Goal: Find specific page/section: Find specific page/section

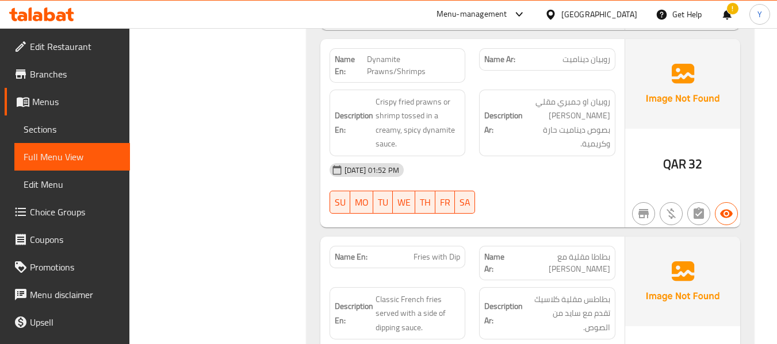
scroll to position [687, 0]
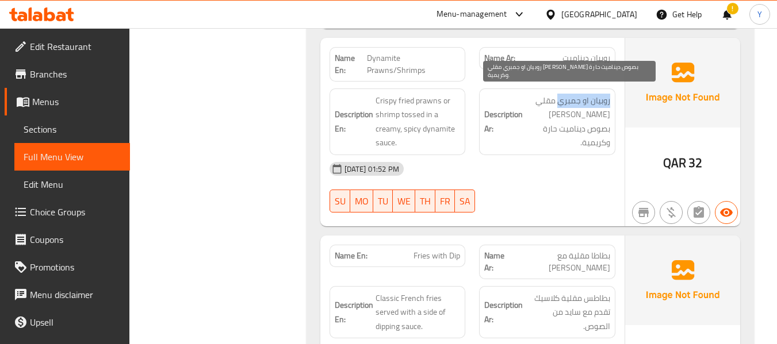
drag, startPoint x: 611, startPoint y: 88, endPoint x: 558, endPoint y: 92, distance: 53.0
click at [558, 92] on div "Description Ar: روبيان او جمبري مقلي كريسبي توسد بصوص ديناميت حارة وكريمية." at bounding box center [547, 122] width 136 height 67
copy span "روبيان او جمبري"
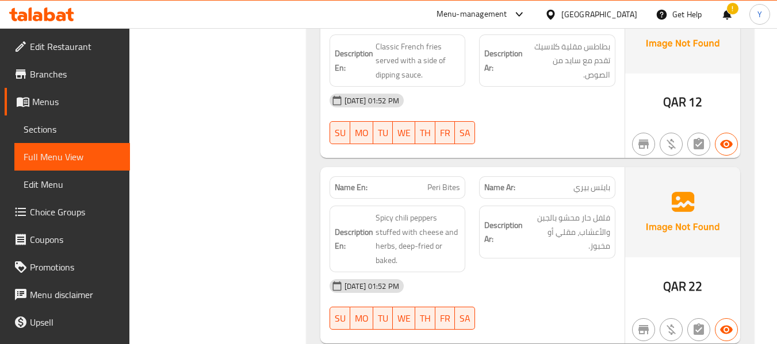
scroll to position [940, 0]
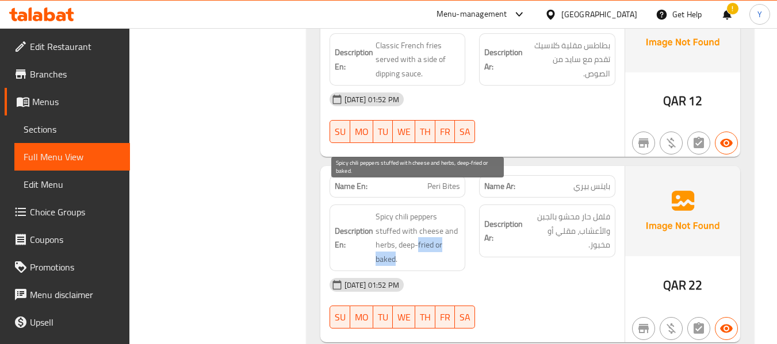
drag, startPoint x: 395, startPoint y: 236, endPoint x: 419, endPoint y: 222, distance: 27.6
click at [419, 222] on span "Spicy chili peppers stuffed with cheese and herbs, deep-fried or baked." at bounding box center [417, 238] width 85 height 56
copy span "fried or baked"
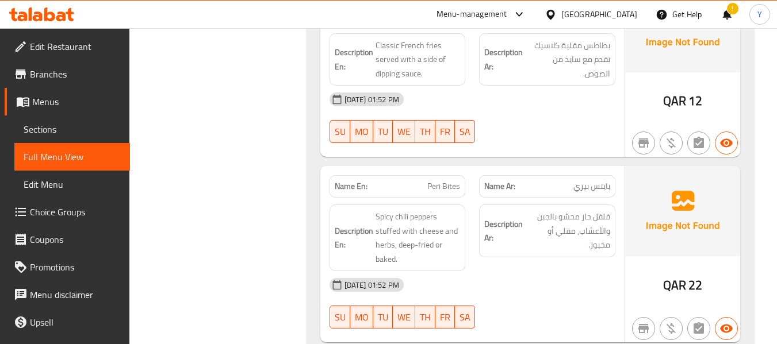
click at [435, 181] on span "Peri Bites" at bounding box center [443, 187] width 33 height 12
copy span "Peri Bites"
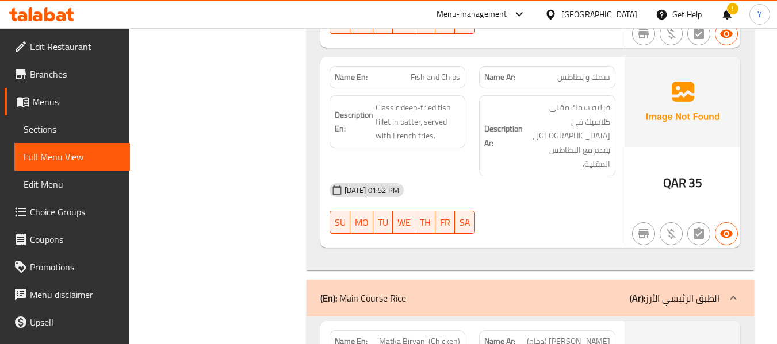
scroll to position [1423, 0]
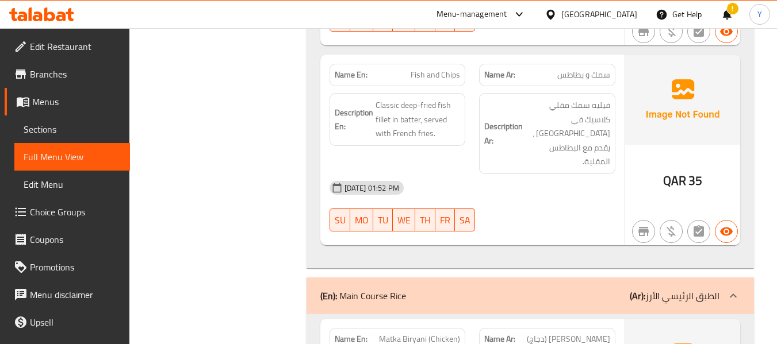
click at [465, 93] on div "Description En: Classic deep-fried fish fillet in batter, served with French fr…" at bounding box center [397, 119] width 136 height 53
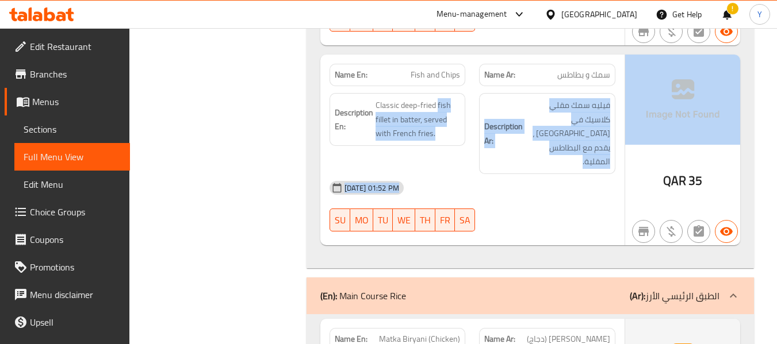
drag, startPoint x: 465, startPoint y: 80, endPoint x: 785, endPoint y: 106, distance: 320.7
click at [598, 174] on div "29-09-2025 01:52 PM SU MO TU WE TH FR SA" at bounding box center [473, 206] width 300 height 64
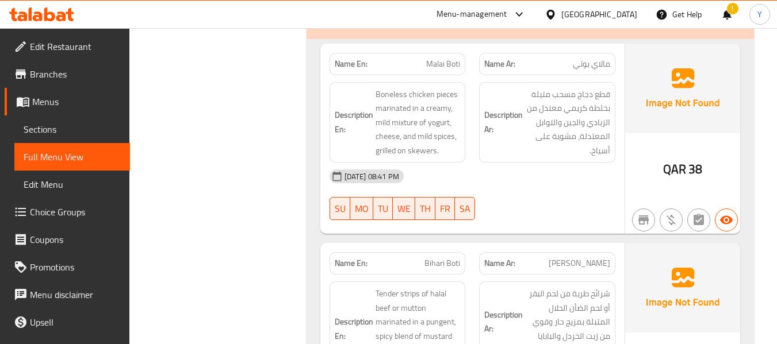
scroll to position [4599, 0]
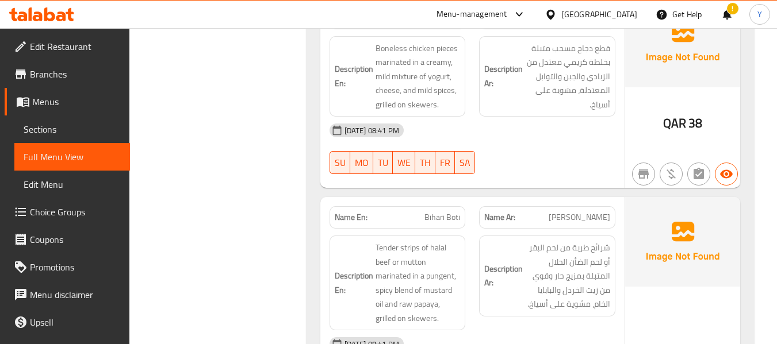
click at [452, 212] on span "Bihari Boti" at bounding box center [442, 218] width 36 height 12
copy span "Bihari Boti"
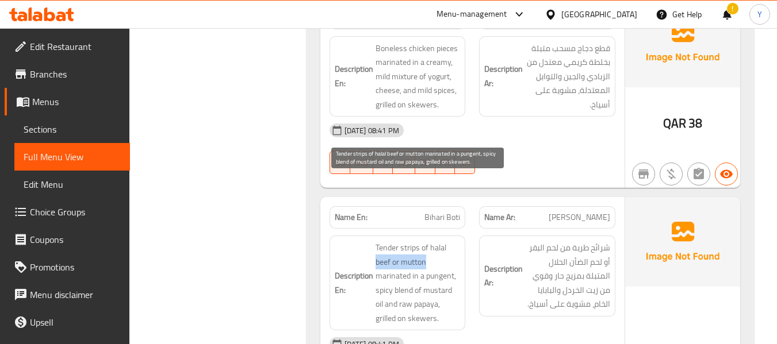
drag, startPoint x: 375, startPoint y: 197, endPoint x: 427, endPoint y: 197, distance: 52.3
click at [427, 241] on span "Tender strips of halal beef or mutton marinated in a pungent, spicy blend of mu…" at bounding box center [417, 283] width 85 height 85
copy span "beef or mutton"
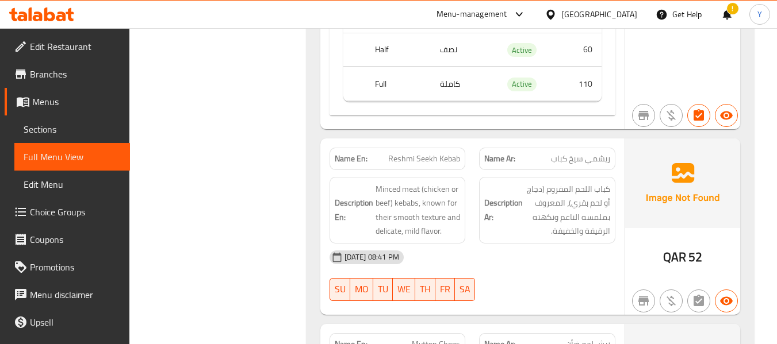
scroll to position [6048, 0]
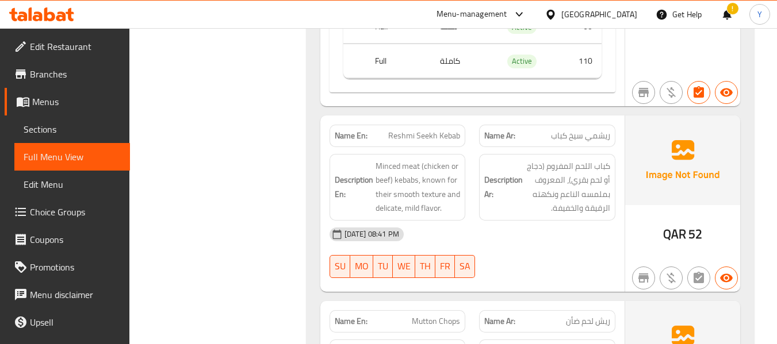
click at [427, 130] on span "Reshmi Seekh Kebab" at bounding box center [424, 136] width 72 height 12
copy span "Reshmi Seekh Kebab"
click at [427, 130] on span "Reshmi Seekh Kebab" at bounding box center [424, 136] width 72 height 12
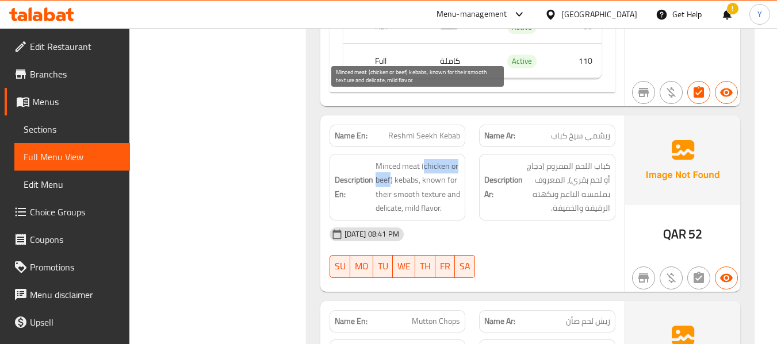
drag, startPoint x: 424, startPoint y: 101, endPoint x: 390, endPoint y: 113, distance: 36.5
click at [390, 159] on span "Minced meat (chicken or beef) kebabs, known for their smooth texture and delica…" at bounding box center [417, 187] width 85 height 56
copy span "chicken or beef"
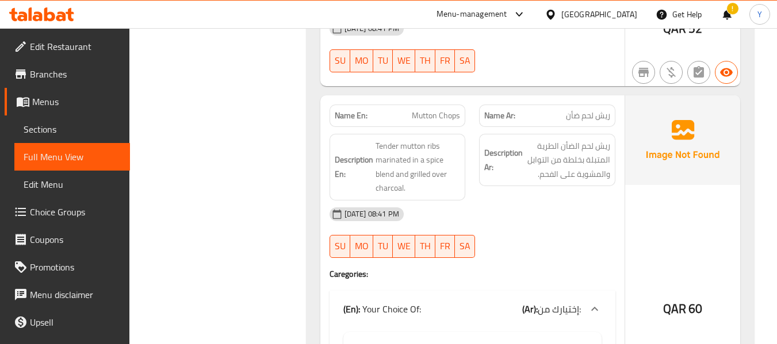
scroll to position [6232, 0]
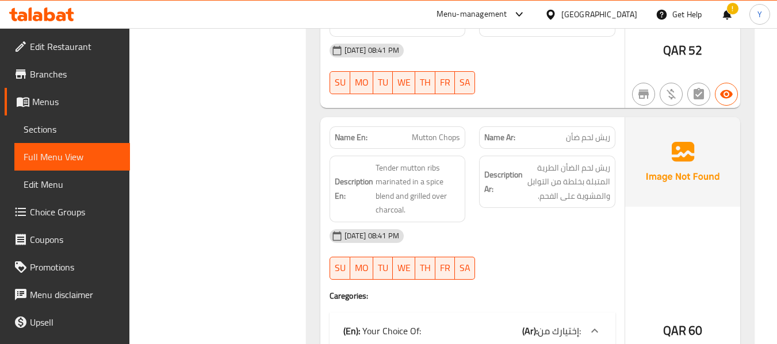
click at [433, 132] on span "Mutton Chops" at bounding box center [436, 138] width 48 height 12
copy span "Mutton Chops"
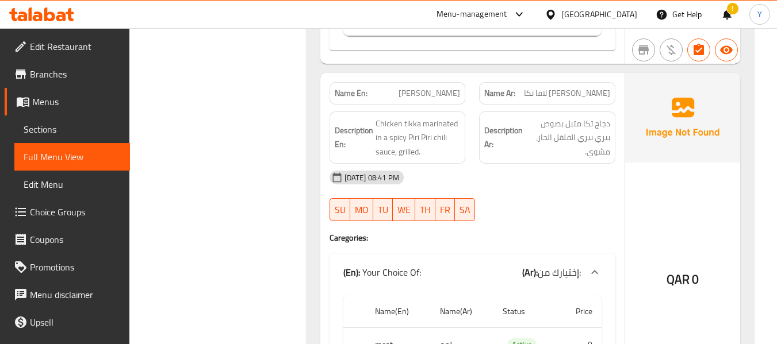
scroll to position [7174, 0]
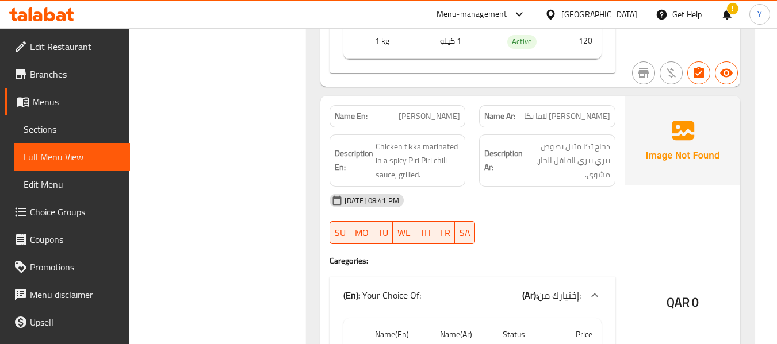
click at [447, 110] on span "Perri Perri Lava Tikka" at bounding box center [429, 116] width 62 height 12
copy span "Perri Perri Lava Tikka"
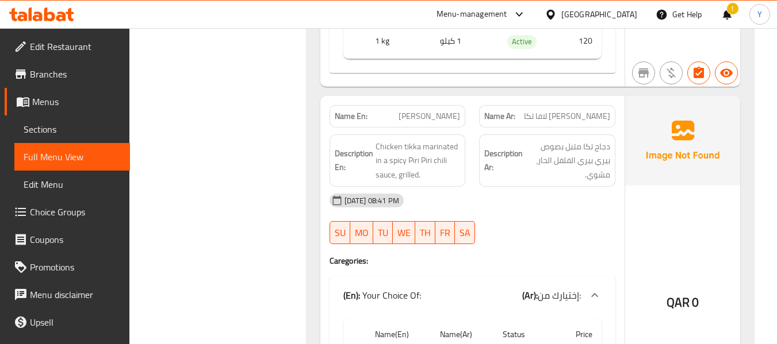
click at [473, 128] on div "Description Ar: دجاج تكا متبل بصوص بيري بيري الفلفل الحار، مشوي." at bounding box center [547, 161] width 150 height 67
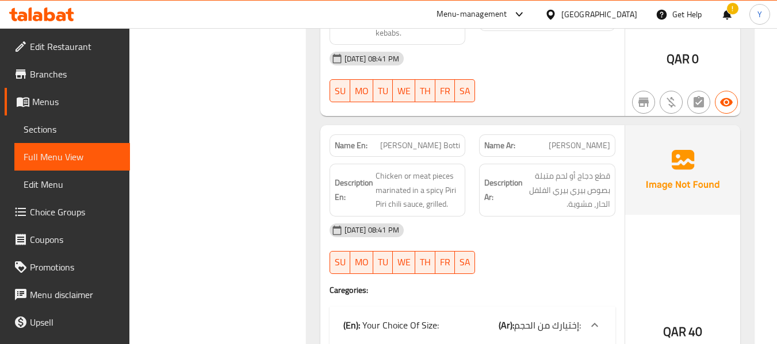
scroll to position [6784, 0]
click at [420, 140] on span "Perri Perri Lava Botti" at bounding box center [420, 146] width 80 height 12
copy span "Perri Perri Lava Botti"
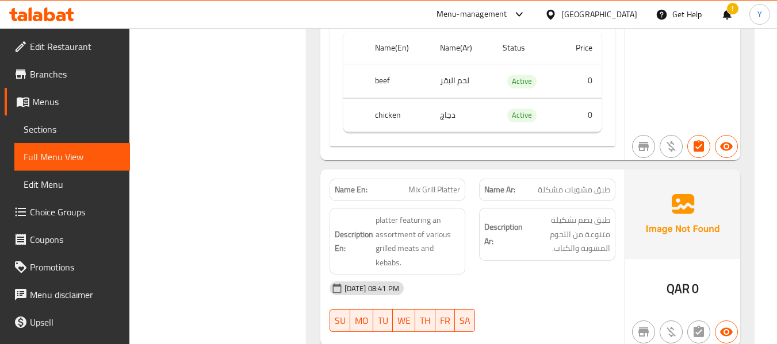
scroll to position [6508, 0]
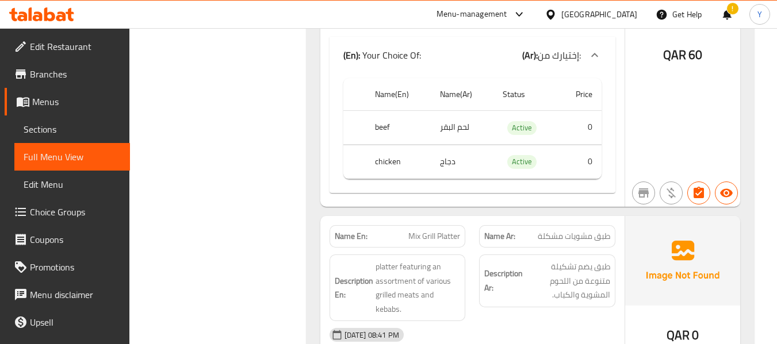
click at [442, 231] on span "Mix Grill Platter" at bounding box center [434, 237] width 52 height 12
click at [644, 216] on img at bounding box center [682, 261] width 115 height 90
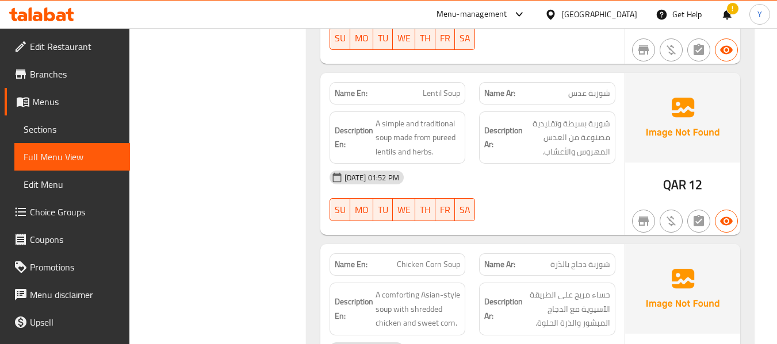
scroll to position [4300, 0]
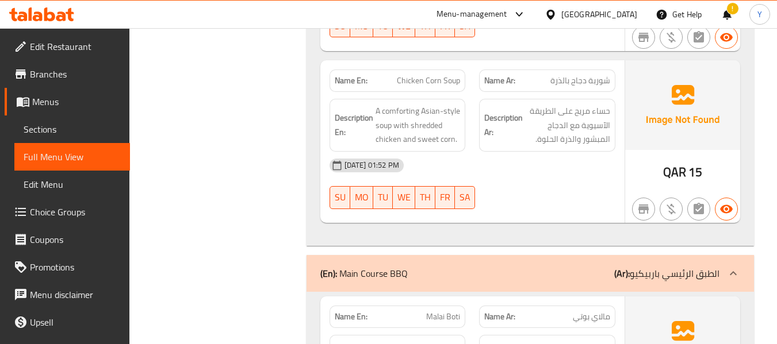
click at [404, 160] on span "29-09-2025 01:52 PM" at bounding box center [372, 165] width 64 height 11
click at [596, 152] on div "29-09-2025 01:52 PM SU MO TU WE TH FR SA" at bounding box center [473, 184] width 300 height 64
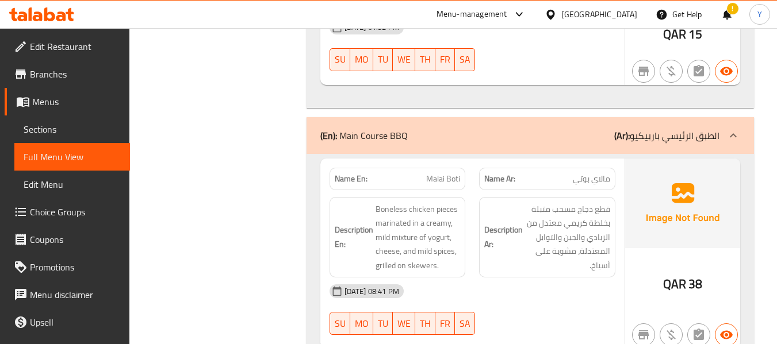
scroll to position [4415, 0]
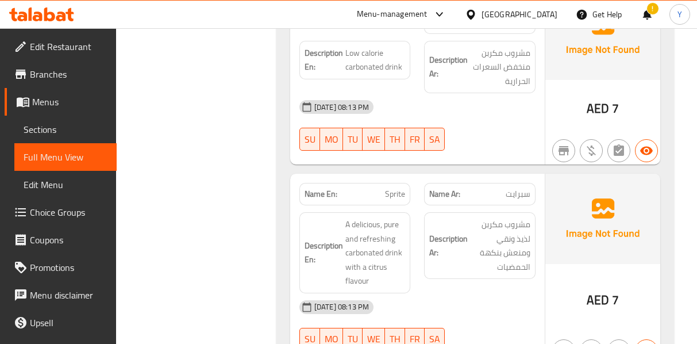
scroll to position [3704, 0]
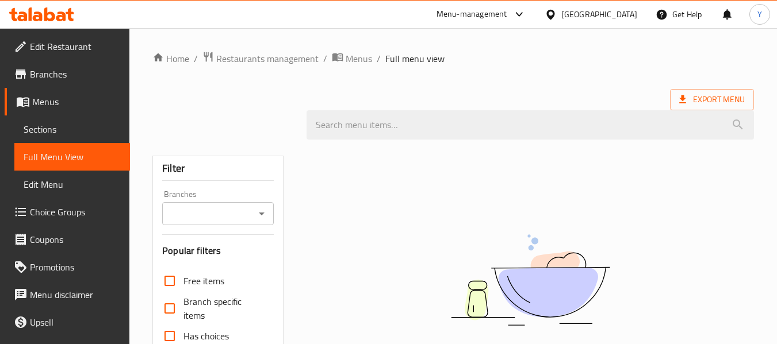
click at [621, 10] on div "[GEOGRAPHIC_DATA]" at bounding box center [599, 14] width 76 height 13
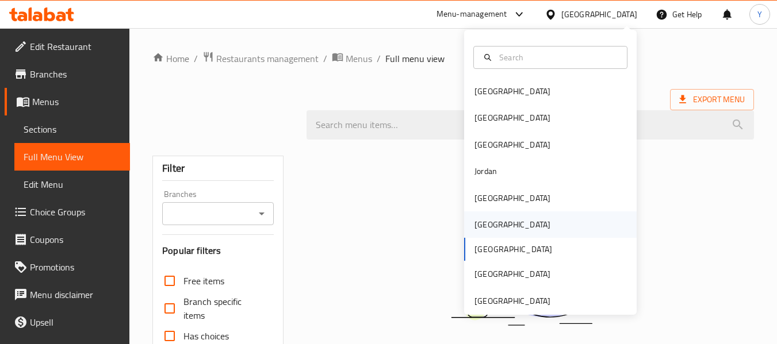
click at [501, 221] on div "[GEOGRAPHIC_DATA]" at bounding box center [550, 225] width 172 height 26
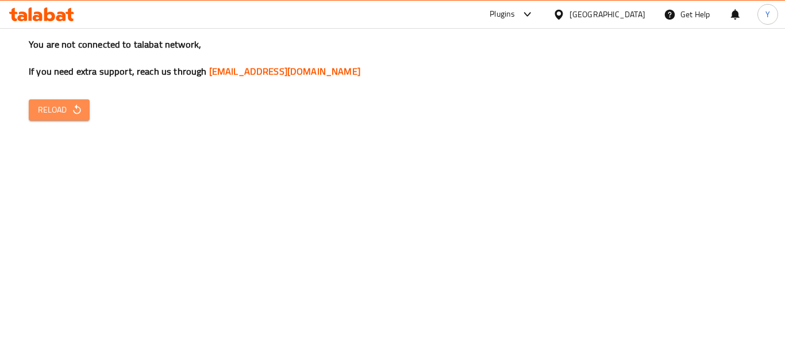
click at [67, 113] on span "Reload" at bounding box center [59, 110] width 43 height 14
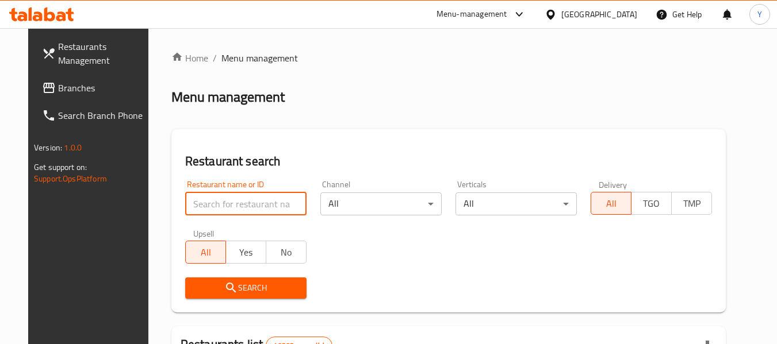
click at [256, 204] on input "search" at bounding box center [245, 204] width 121 height 23
paste input "AL WADAQ"
type input "AL WADAQ"
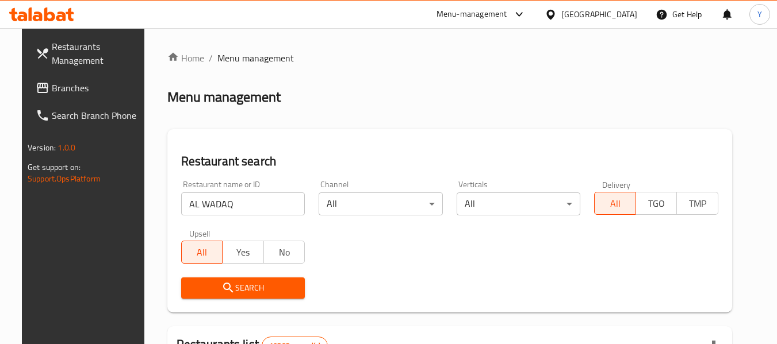
click at [206, 285] on span "Search" at bounding box center [243, 288] width 106 height 14
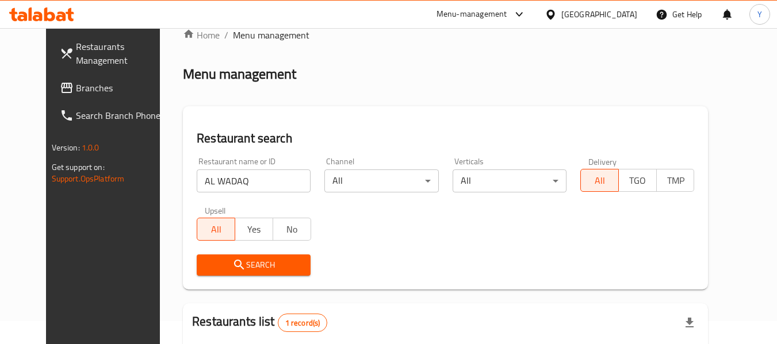
scroll to position [154, 0]
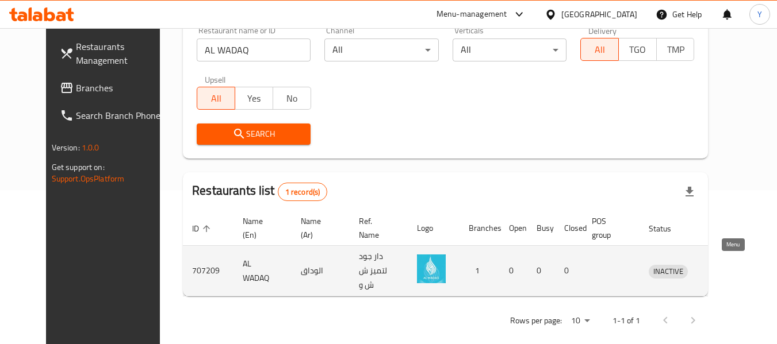
click at [724, 267] on icon "enhanced table" at bounding box center [717, 272] width 13 height 10
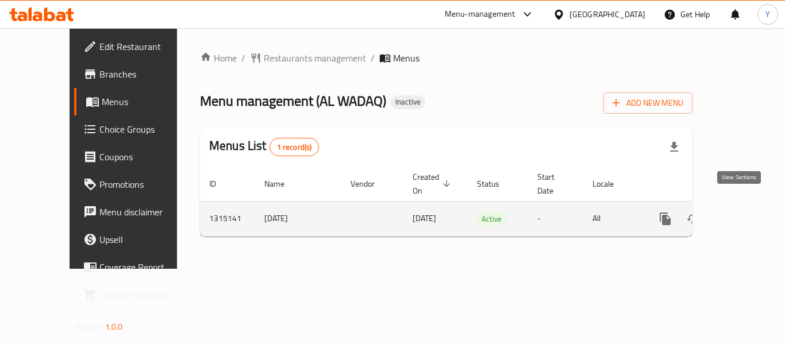
click at [742, 212] on icon "enhanced table" at bounding box center [749, 219] width 14 height 14
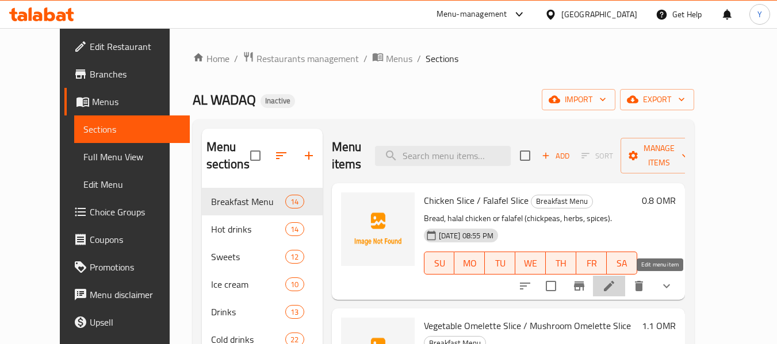
click at [614, 286] on icon at bounding box center [609, 286] width 10 height 10
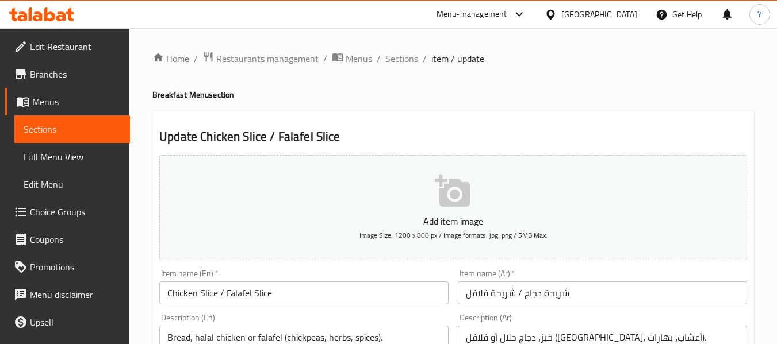
click at [406, 57] on span "Sections" at bounding box center [401, 59] width 33 height 14
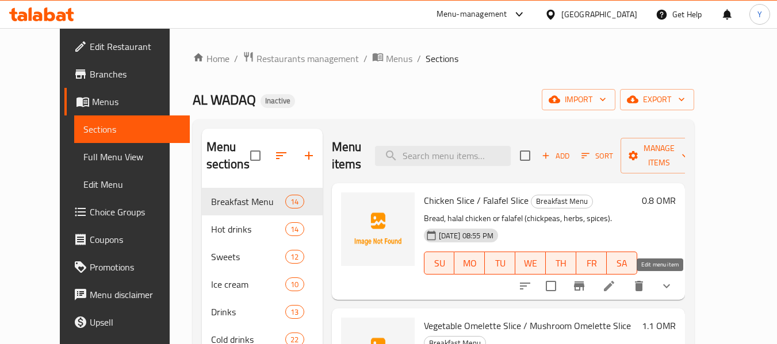
click at [614, 287] on icon at bounding box center [609, 286] width 10 height 10
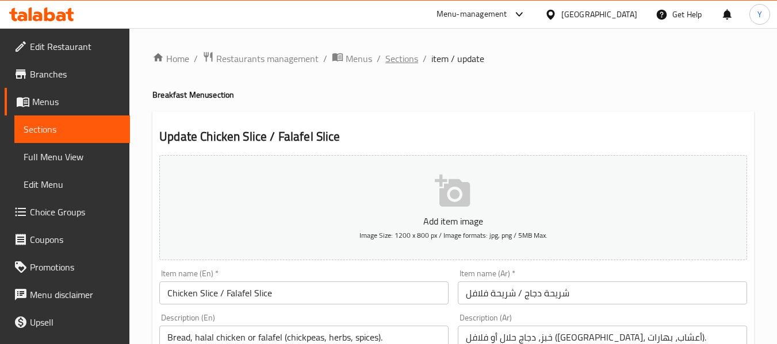
click at [397, 62] on span "Sections" at bounding box center [401, 59] width 33 height 14
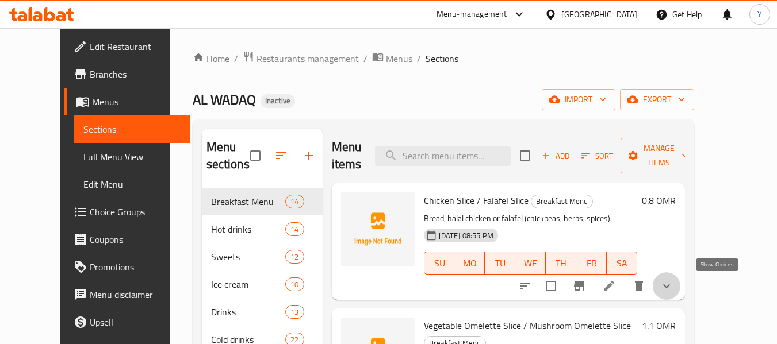
click at [673, 289] on icon "show more" at bounding box center [666, 286] width 14 height 14
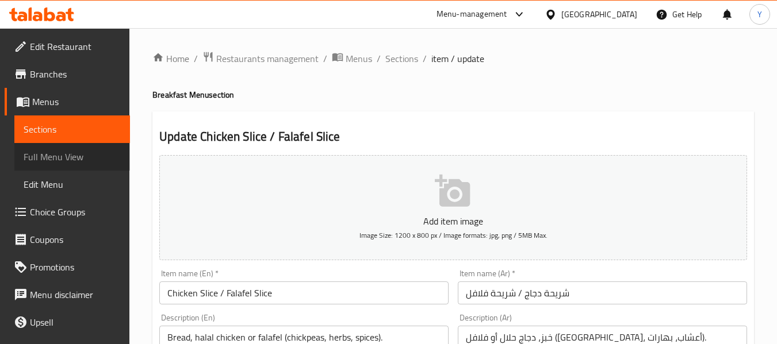
click at [85, 151] on span "Full Menu View" at bounding box center [72, 157] width 97 height 14
